Goal: Information Seeking & Learning: Learn about a topic

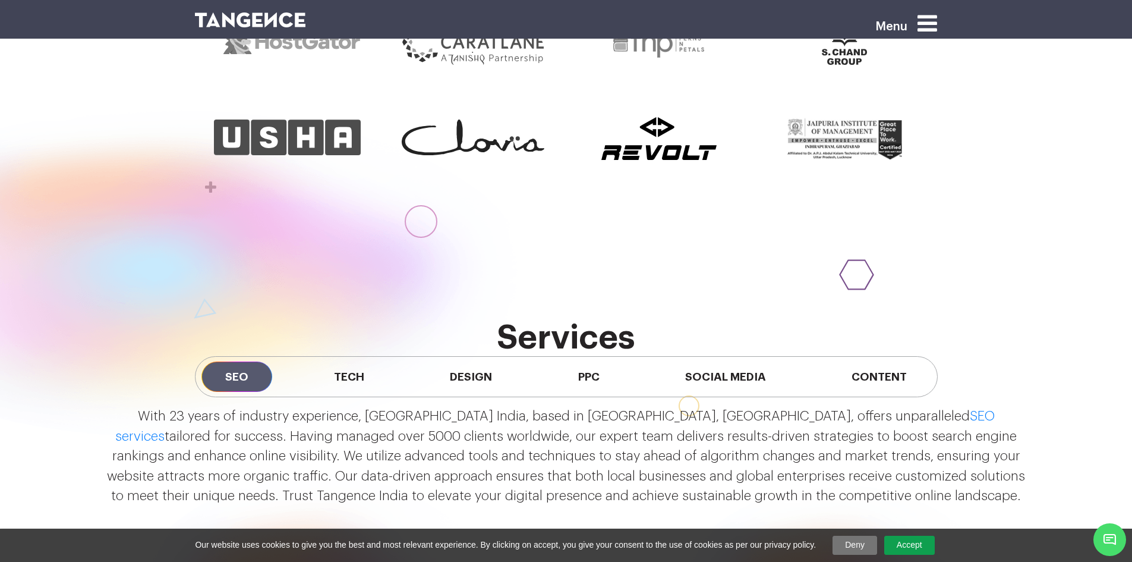
scroll to position [951, 0]
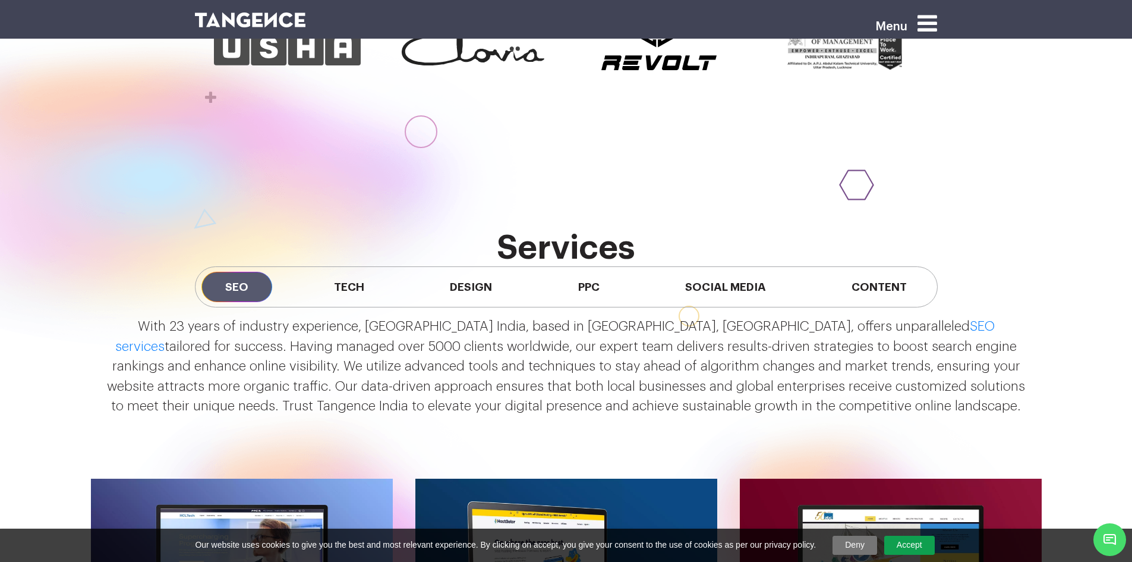
click at [928, 22] on icon at bounding box center [928, 23] width 20 height 23
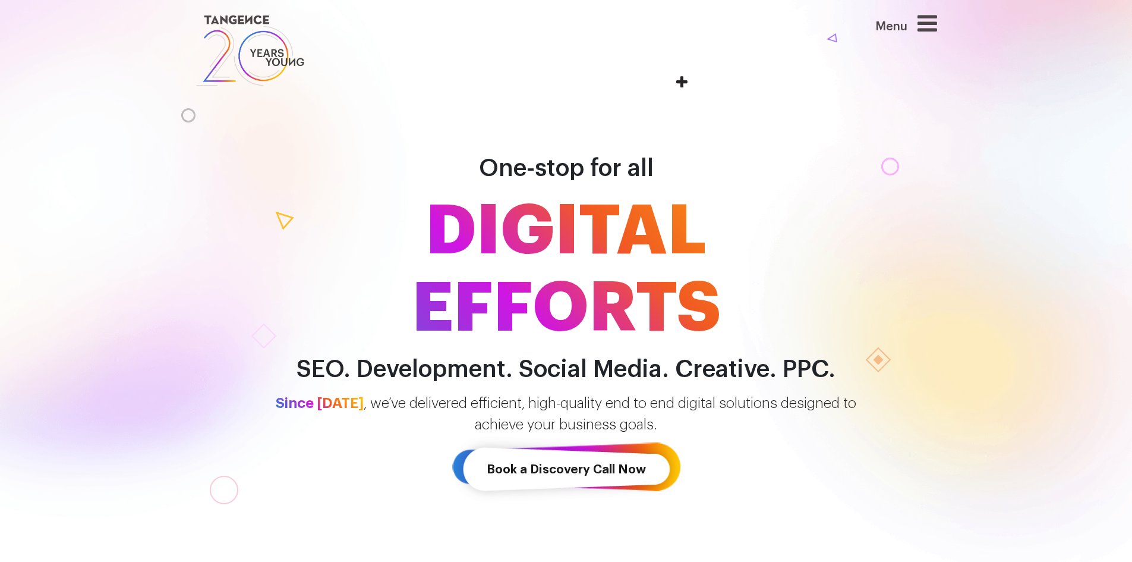
click at [929, 26] on icon at bounding box center [928, 23] width 20 height 23
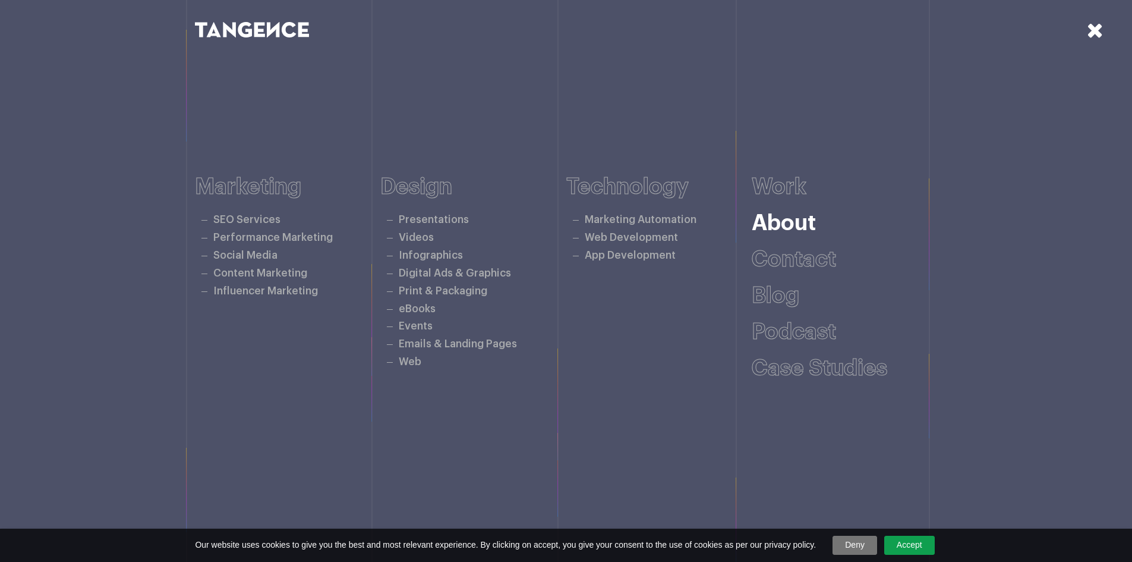
click at [786, 224] on link "About" at bounding box center [784, 223] width 64 height 22
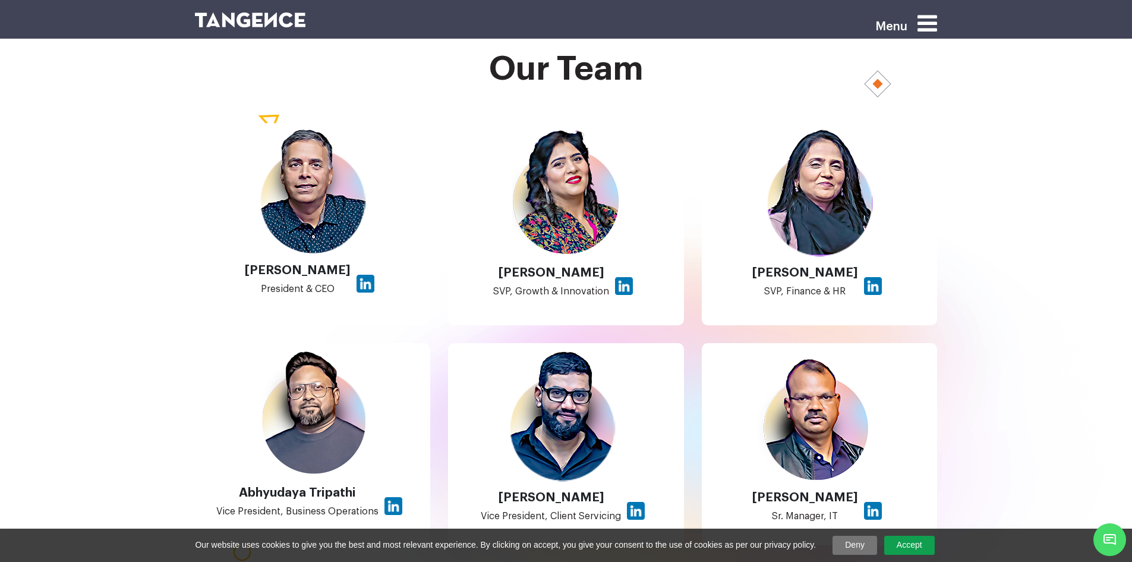
scroll to position [1070, 0]
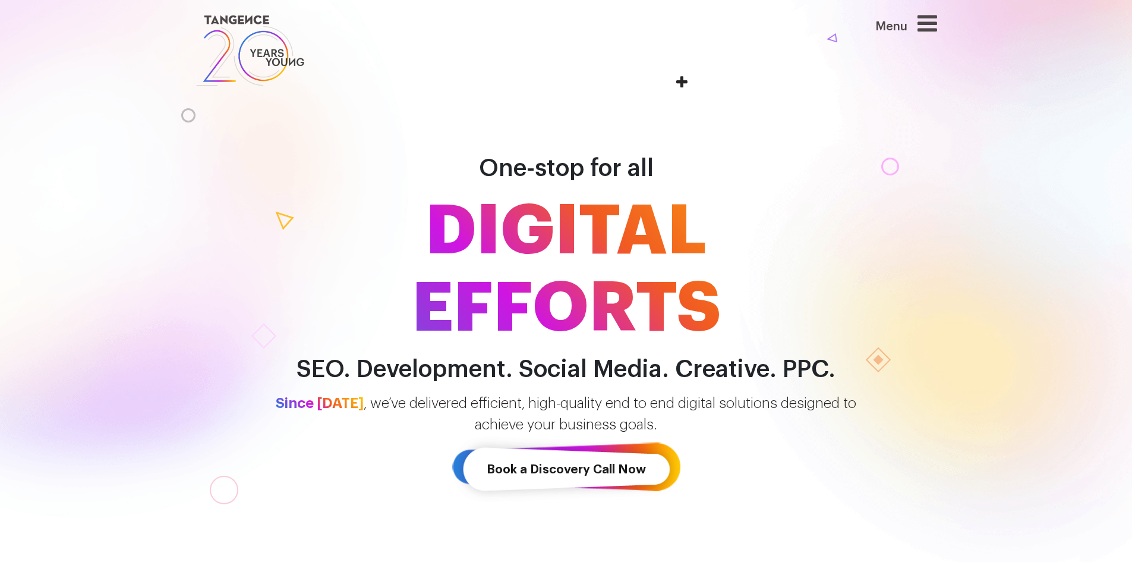
click at [922, 29] on div "Menu" at bounding box center [882, 29] width 109 height 35
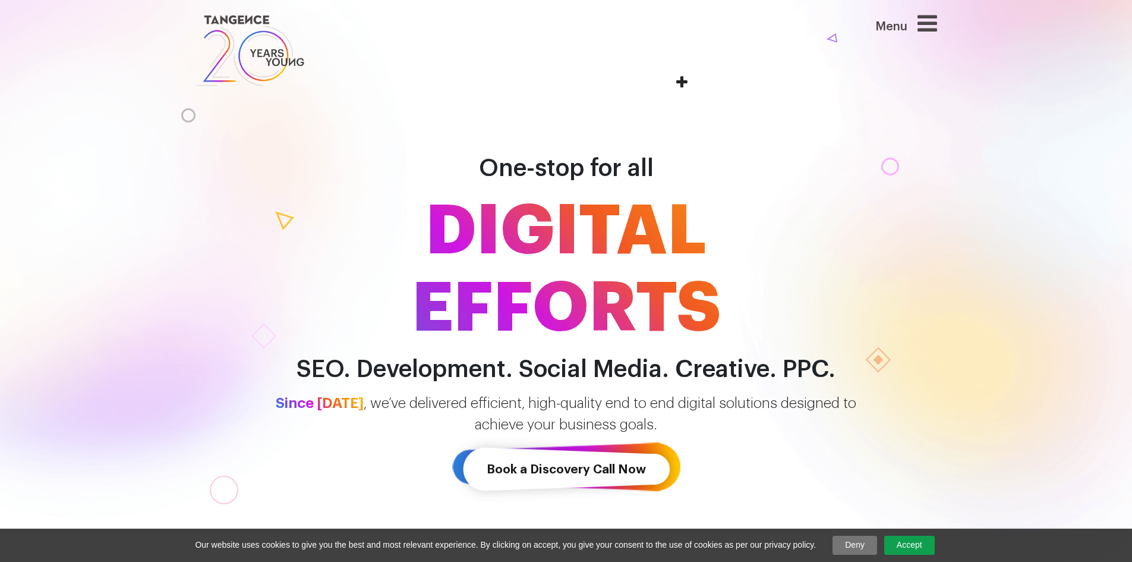
click at [934, 23] on icon at bounding box center [928, 23] width 20 height 23
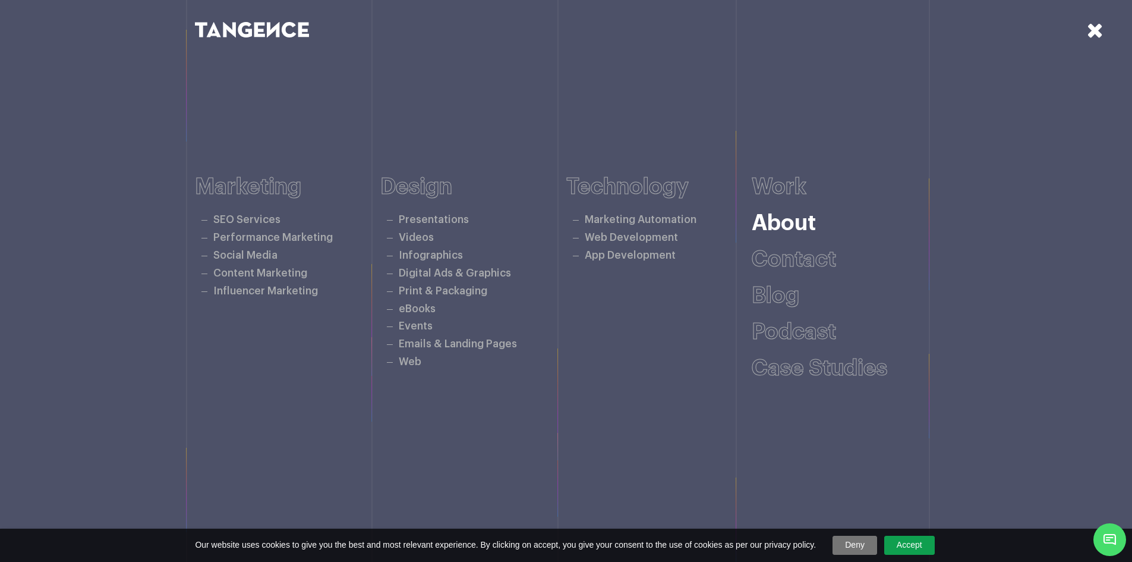
click at [777, 220] on link "About" at bounding box center [784, 223] width 64 height 22
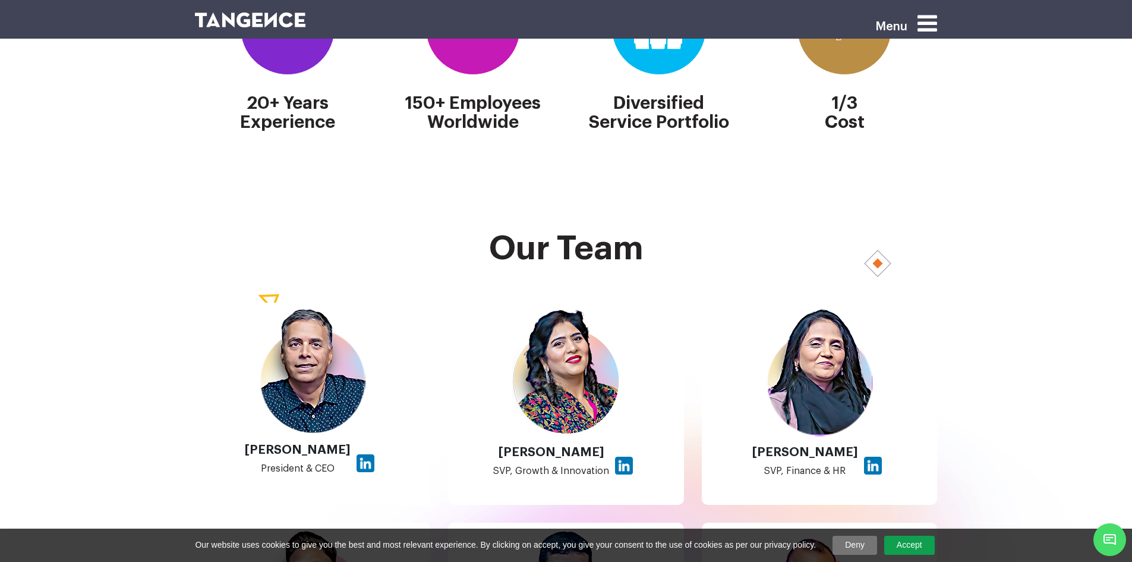
scroll to position [654, 0]
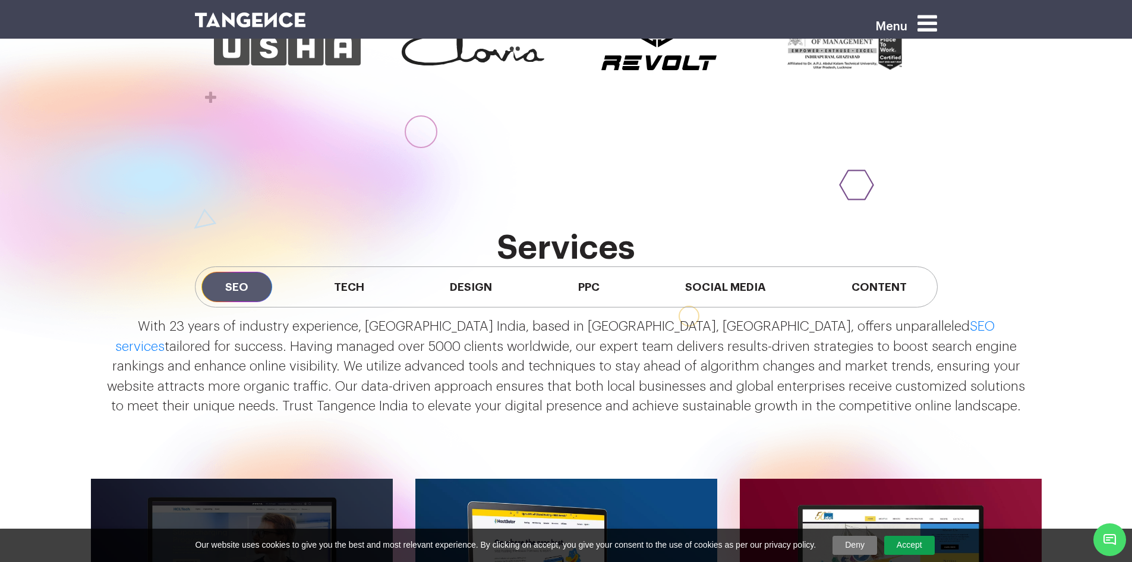
scroll to position [1010, 0]
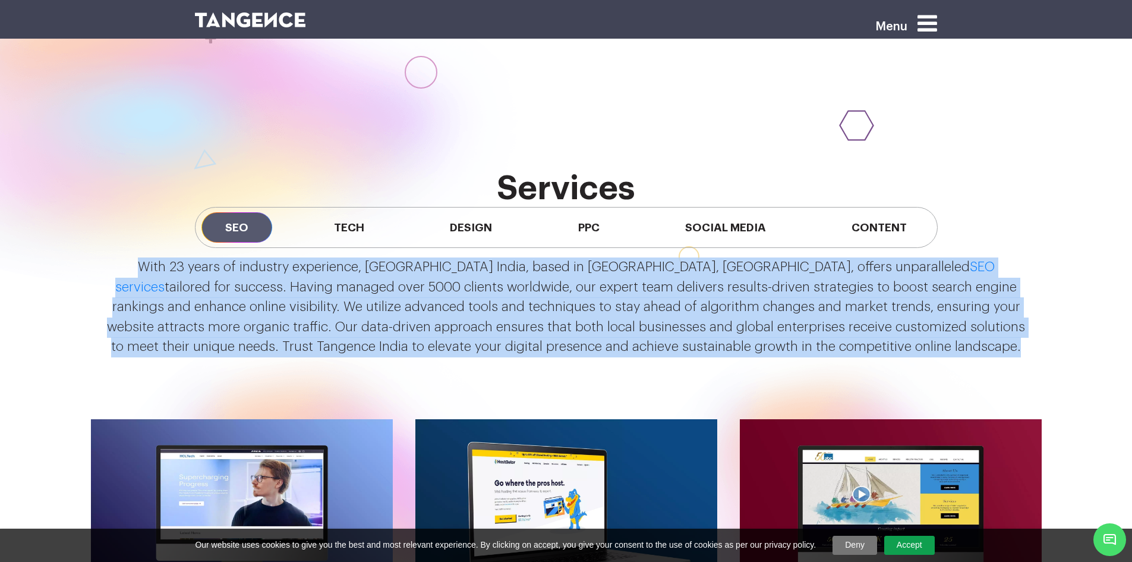
drag, startPoint x: 114, startPoint y: 258, endPoint x: 863, endPoint y: 370, distance: 757.8
click at [863, 370] on div "With 23 years of industry experience, [GEOGRAPHIC_DATA] India, based in [GEOGRA…" at bounding box center [566, 312] width 951 height 128
copy p "With 23 years of industry experience, [GEOGRAPHIC_DATA] India, based in [GEOGRA…"
